Goal: Navigation & Orientation: Find specific page/section

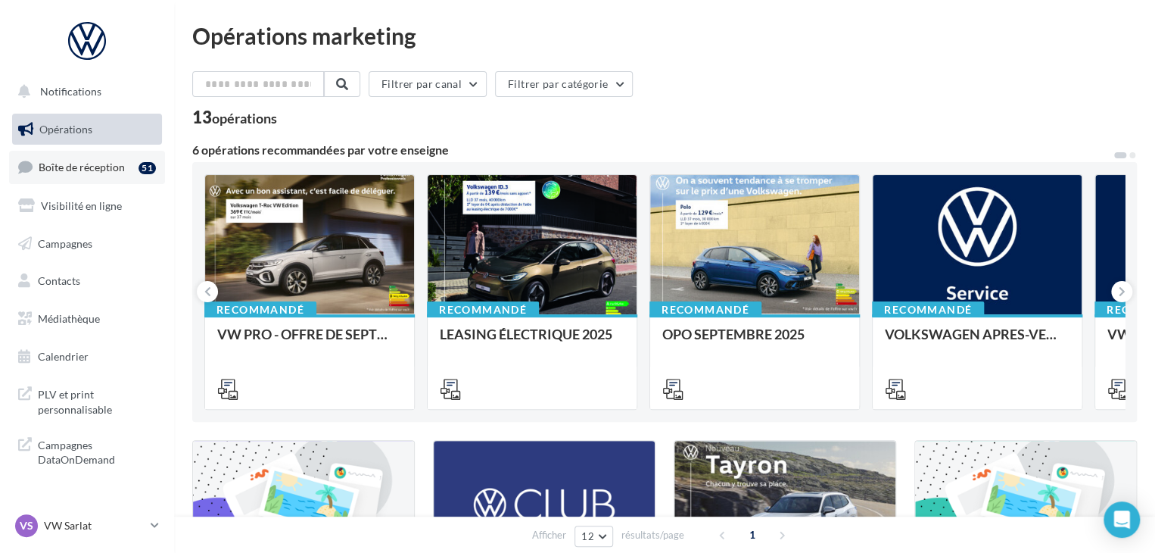
click at [142, 160] on div "51" at bounding box center [147, 167] width 17 height 15
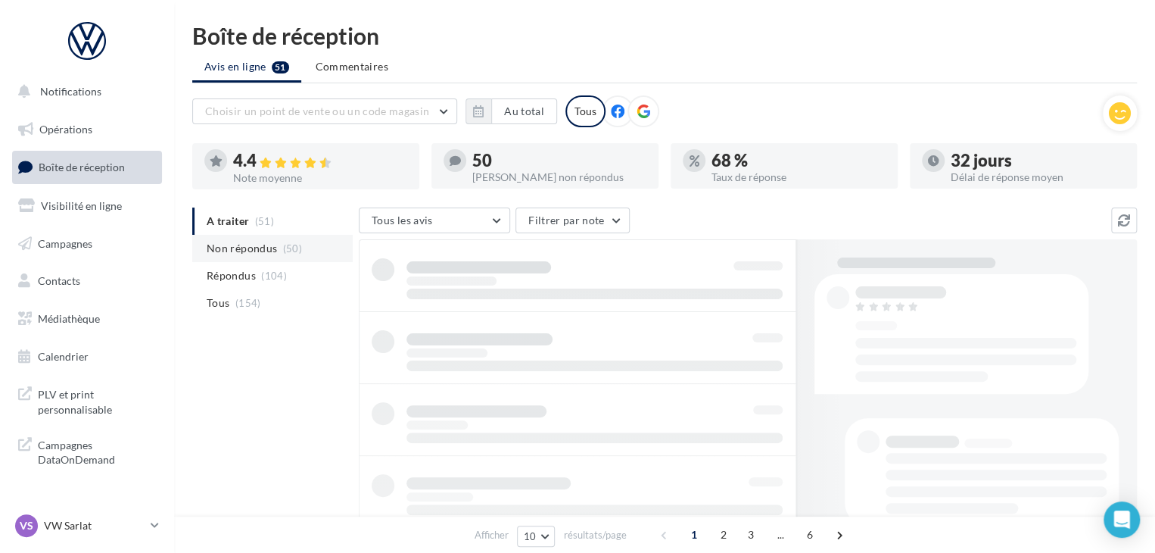
click at [294, 253] on span "(50)" at bounding box center [292, 248] width 19 height 12
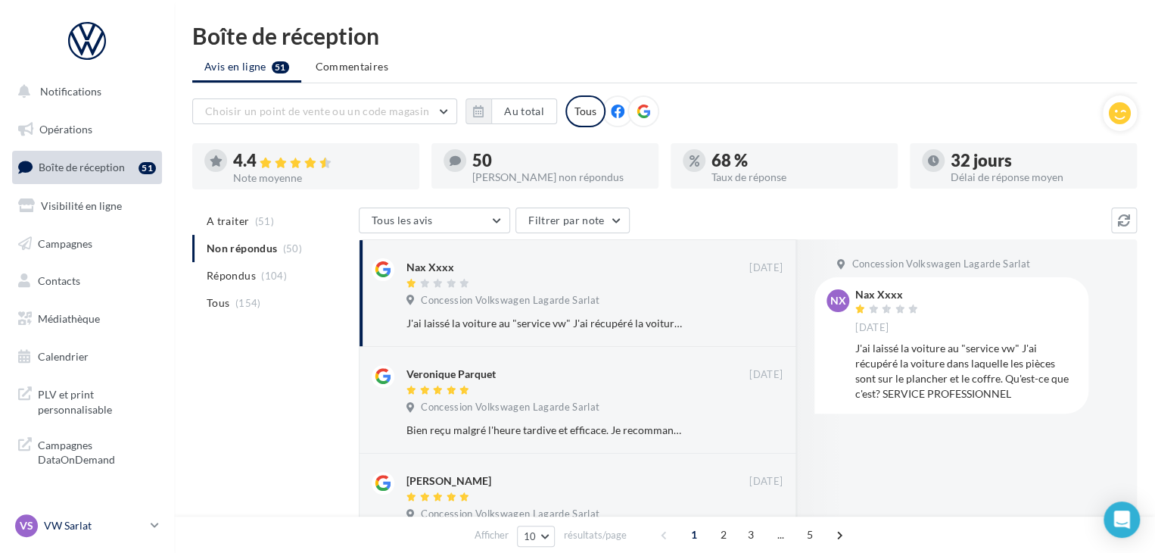
click at [122, 528] on p "VW Sarlat" at bounding box center [94, 525] width 101 height 15
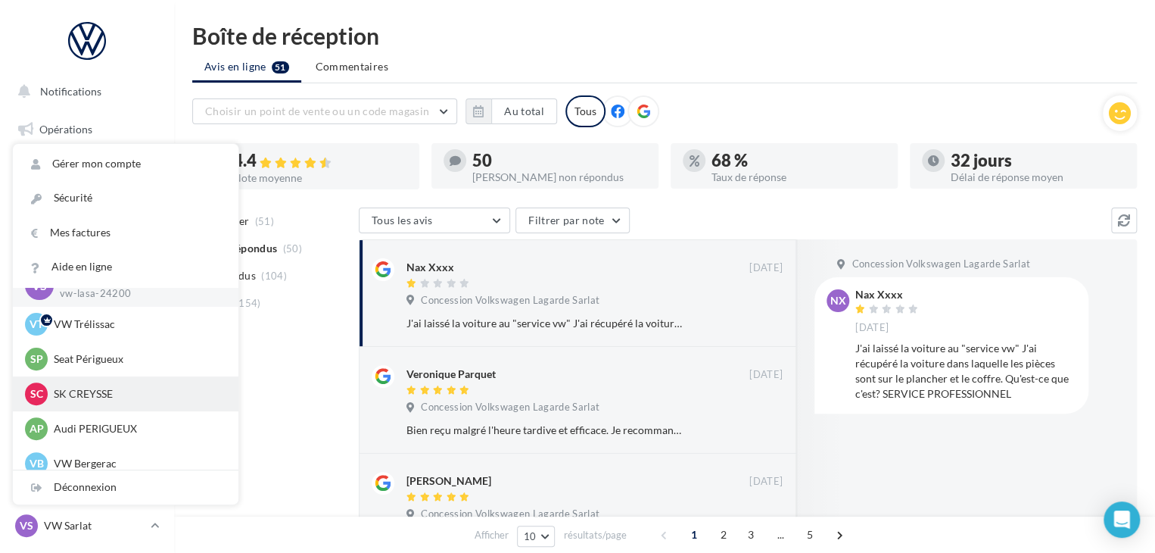
scroll to position [35, 0]
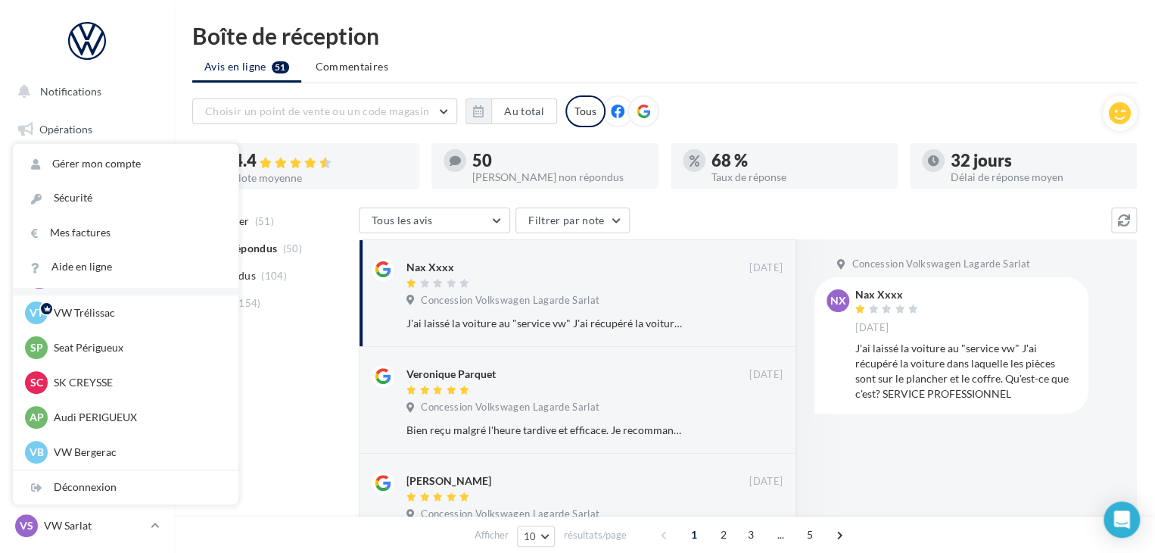
click at [775, 31] on div "Boîte de réception" at bounding box center [664, 35] width 945 height 23
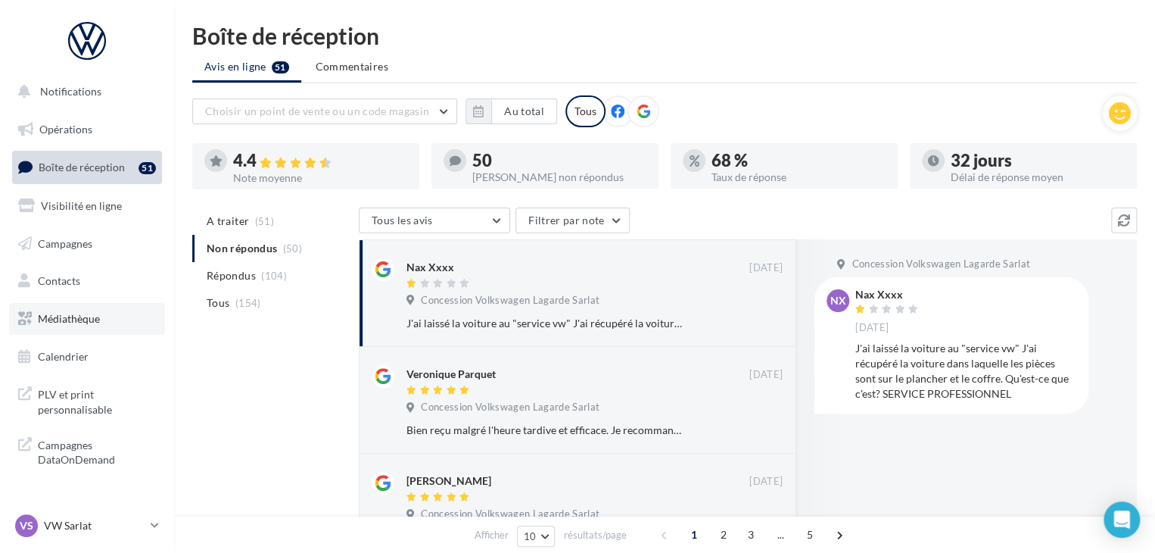
click at [102, 322] on link "Médiathèque" at bounding box center [87, 319] width 156 height 32
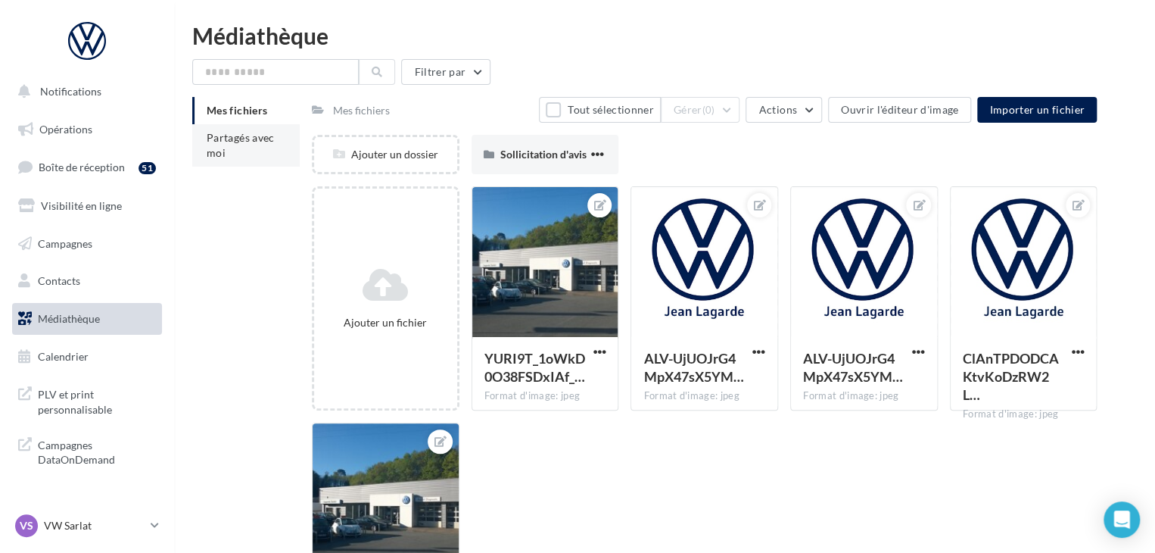
click at [262, 141] on span "Partagés avec moi" at bounding box center [241, 145] width 68 height 28
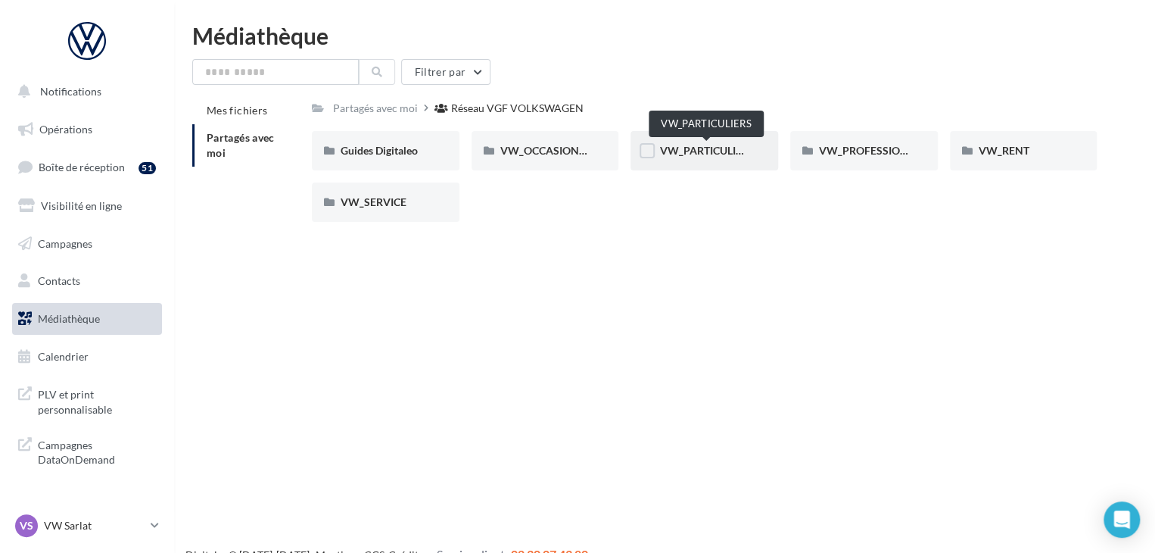
click at [715, 153] on span "VW_PARTICULIERS" at bounding box center [706, 150] width 95 height 13
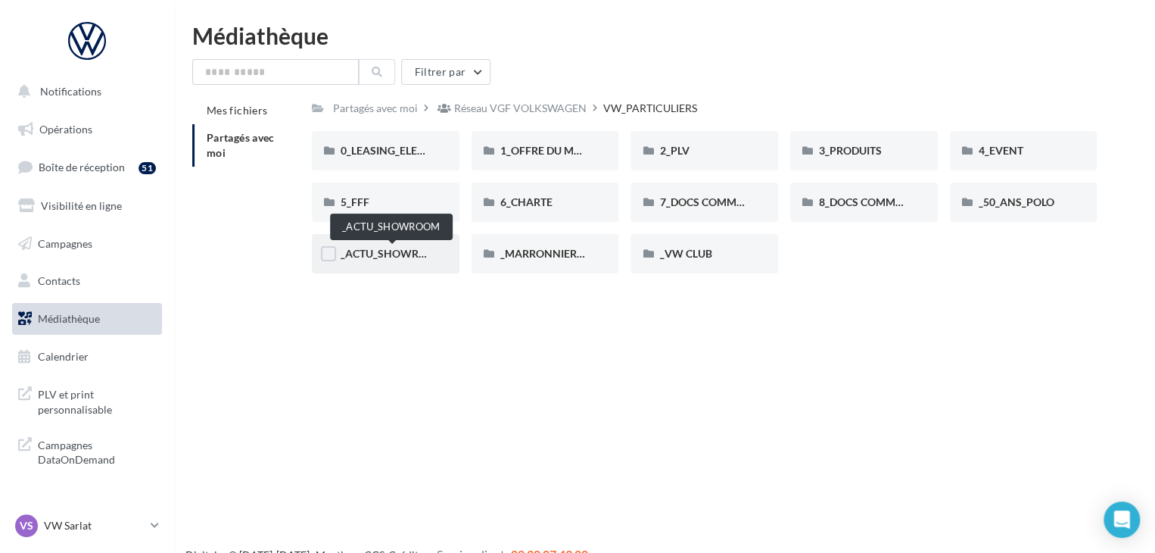
click at [413, 256] on span "_ACTU_SHOWROOM" at bounding box center [393, 253] width 104 height 13
click at [715, 246] on div "_VW CLUB" at bounding box center [704, 253] width 90 height 15
